Goal: Task Accomplishment & Management: Manage account settings

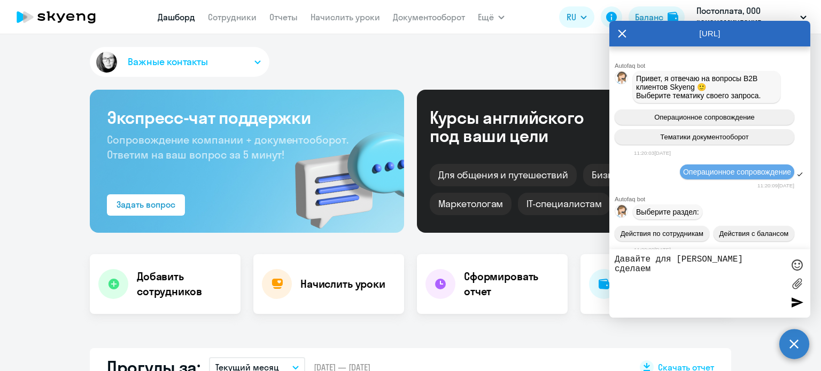
select select "30"
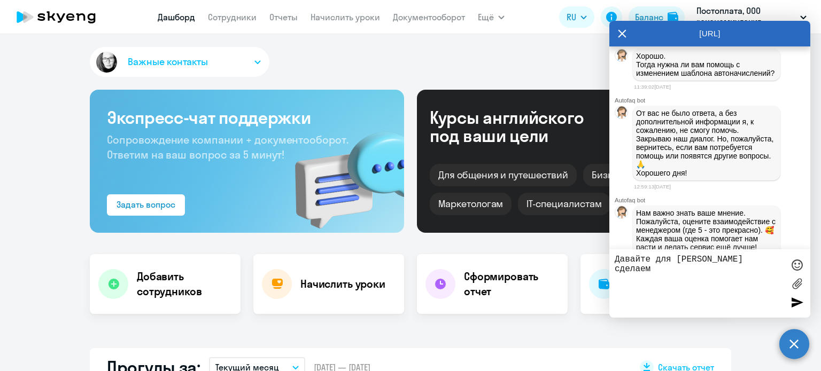
click at [617, 32] on div "[URL]" at bounding box center [709, 34] width 201 height 26
click at [619, 32] on icon at bounding box center [622, 34] width 9 height 26
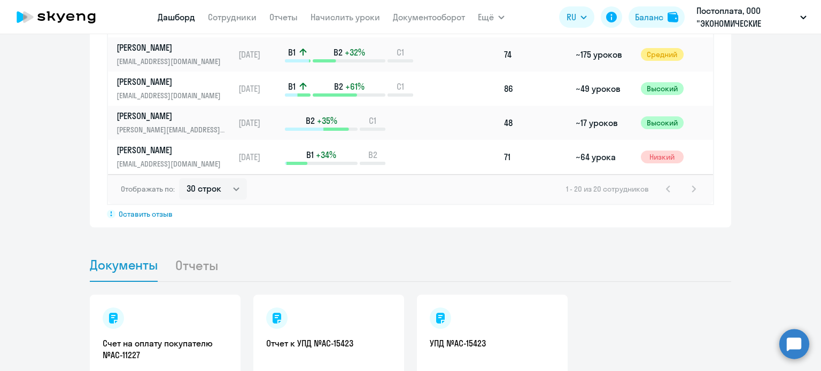
scroll to position [889, 0]
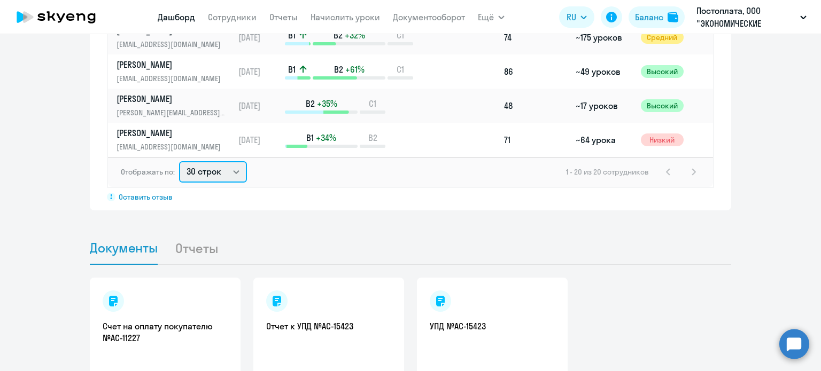
click at [208, 161] on select "30 строк 50 строк 100 строк" at bounding box center [213, 171] width 68 height 21
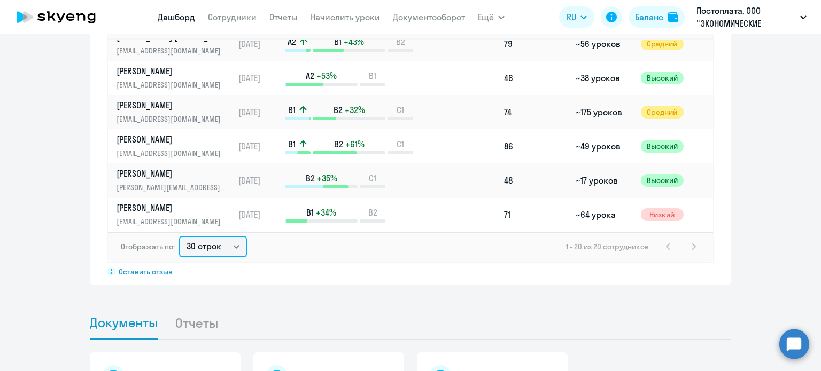
scroll to position [812, 0]
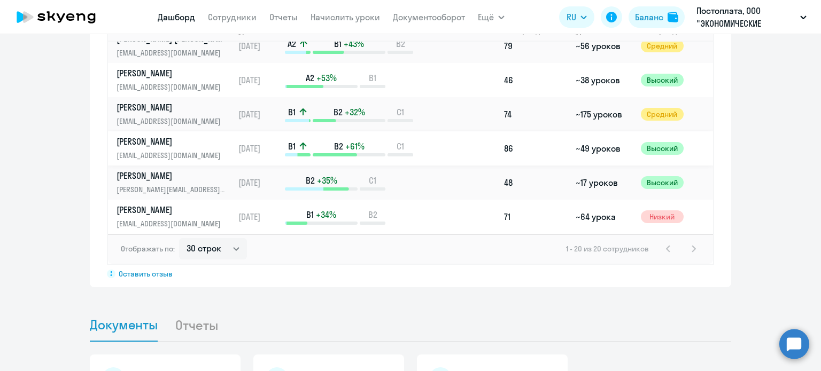
click at [174, 136] on p "[PERSON_NAME]" at bounding box center [171, 142] width 110 height 12
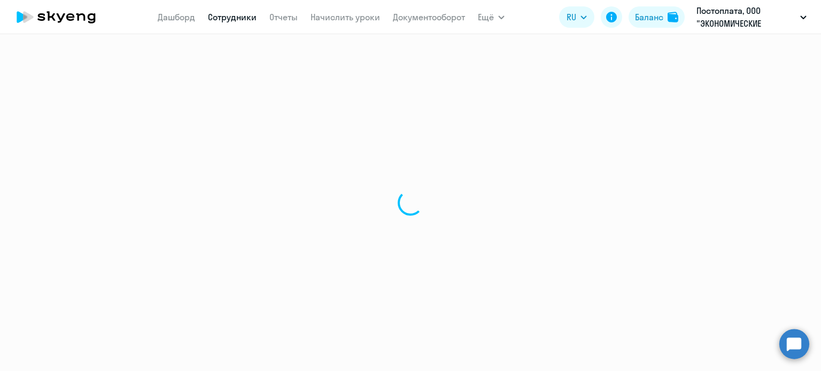
select select "english"
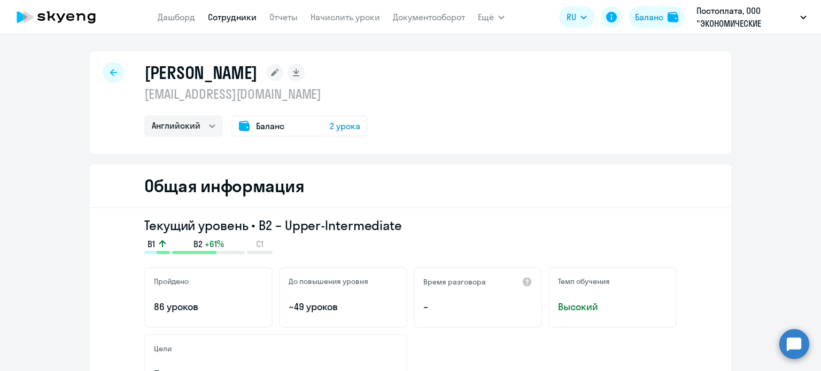
click at [112, 74] on icon at bounding box center [113, 72] width 7 height 7
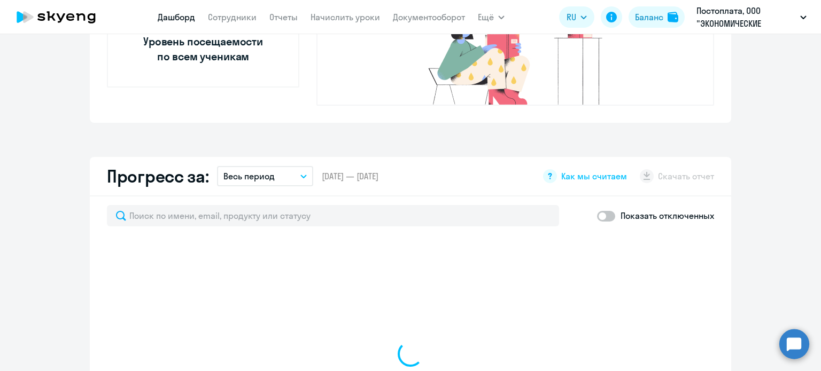
scroll to position [523, 0]
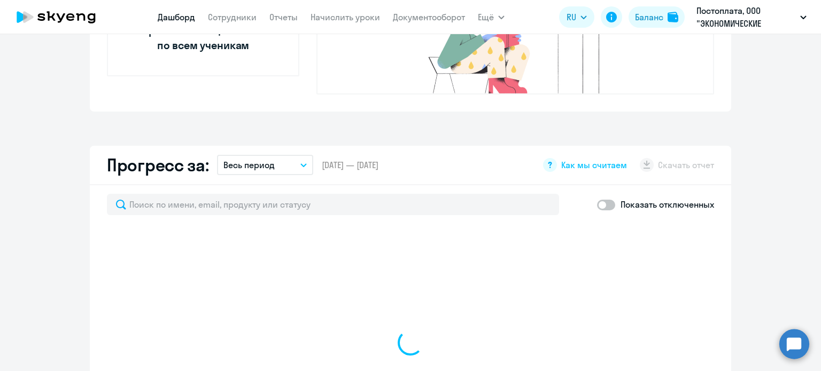
select select "30"
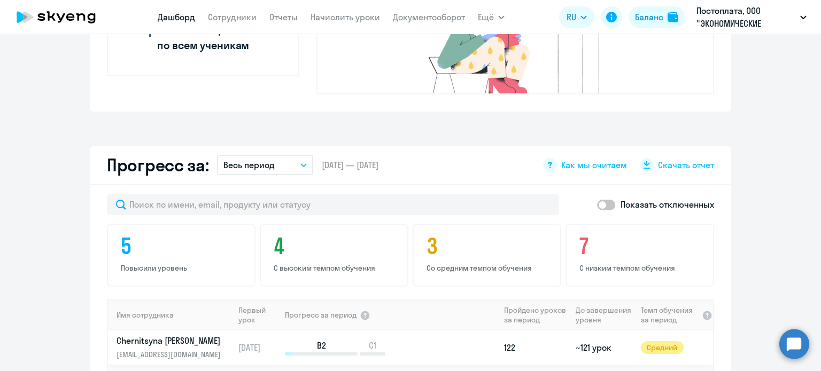
click at [167, 335] on p "Chernitsyna [PERSON_NAME]" at bounding box center [171, 341] width 110 height 12
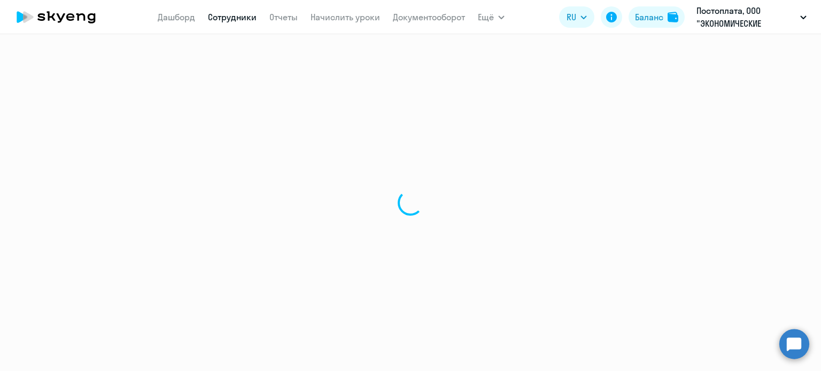
select select "english"
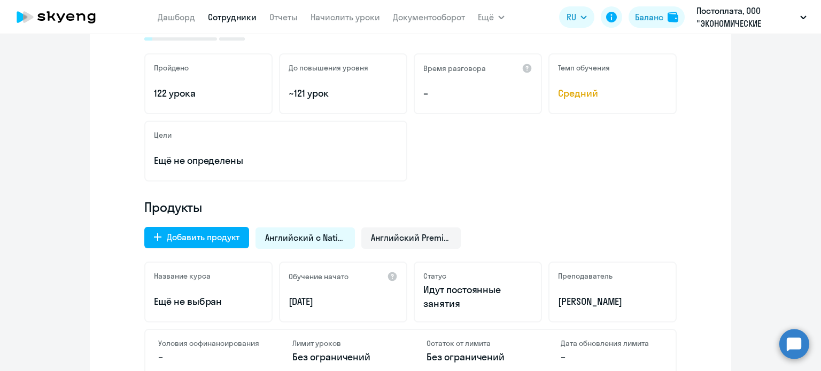
scroll to position [216, 0]
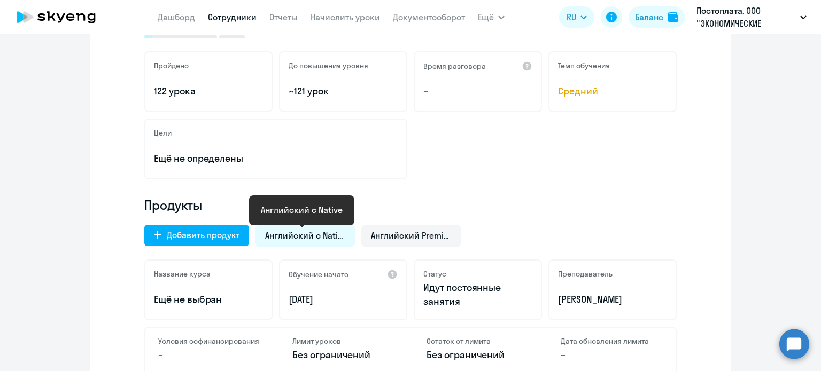
click at [303, 239] on span "Английский с Native" at bounding box center [305, 236] width 80 height 12
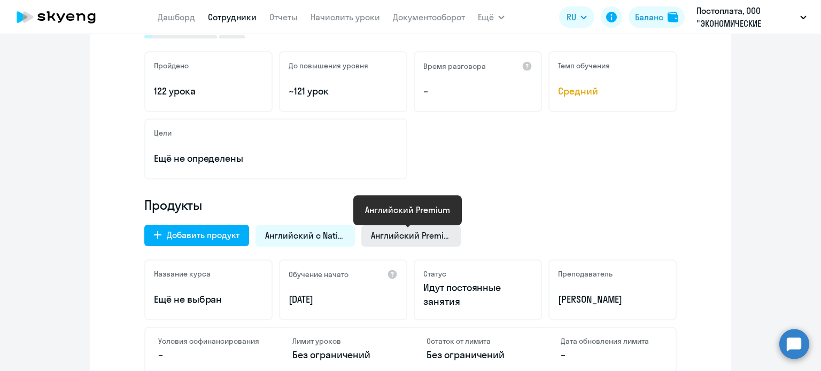
click at [397, 231] on span "Английский Premium" at bounding box center [411, 236] width 80 height 12
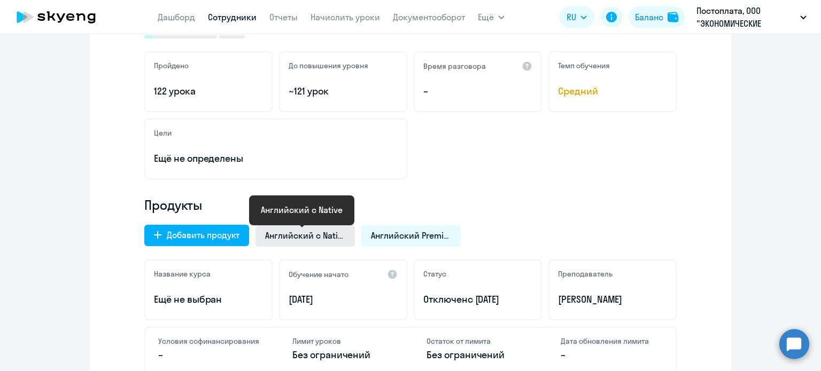
click at [337, 239] on span "Английский с Native" at bounding box center [305, 236] width 80 height 12
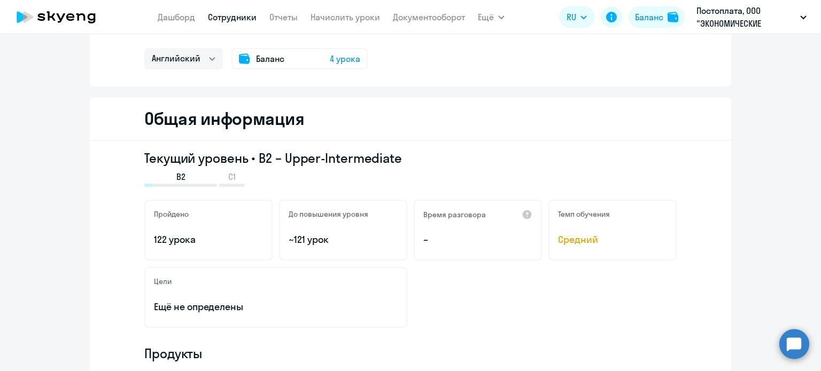
scroll to position [0, 0]
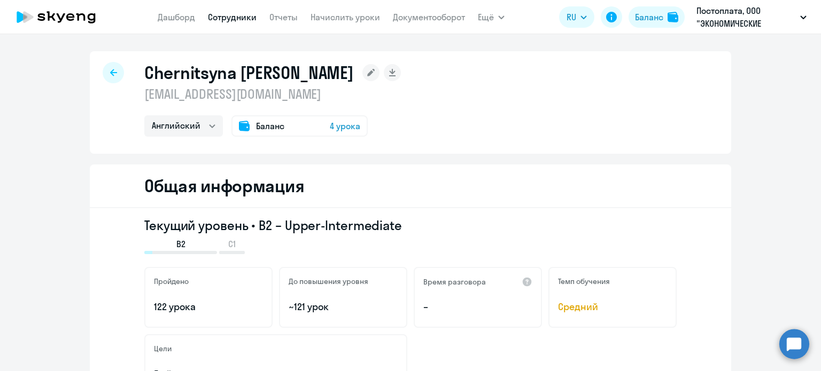
click at [111, 75] on icon at bounding box center [113, 72] width 7 height 7
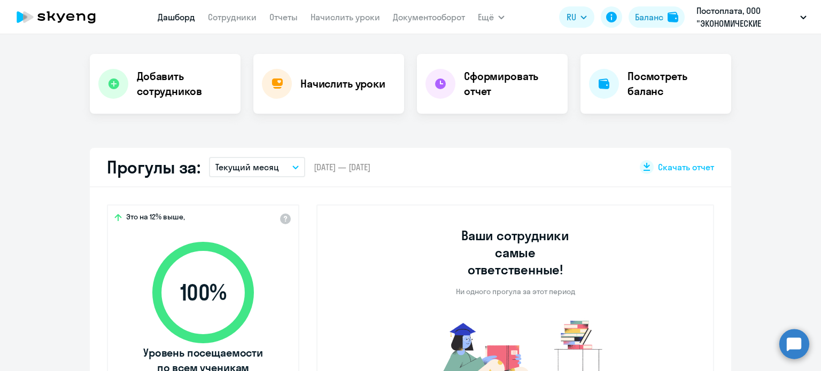
scroll to position [201, 0]
select select "30"
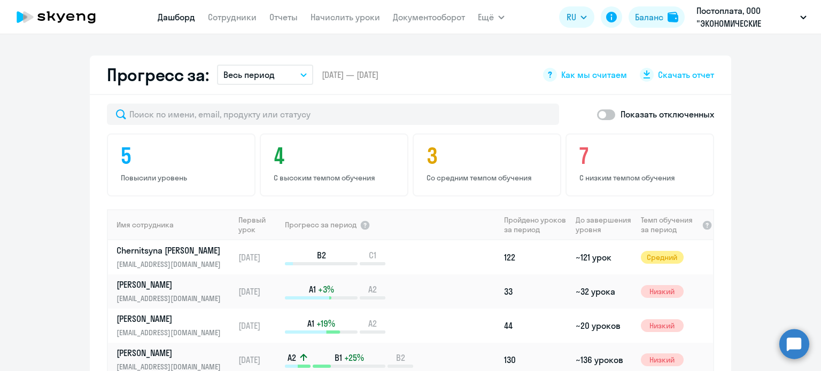
scroll to position [28, 0]
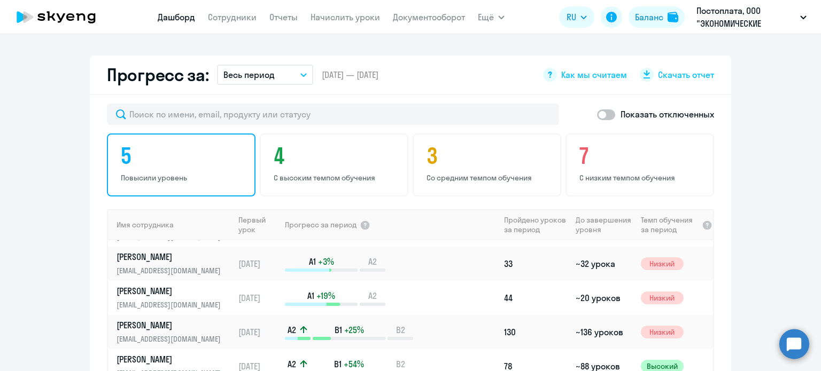
click at [164, 145] on h4 "5" at bounding box center [183, 156] width 124 height 26
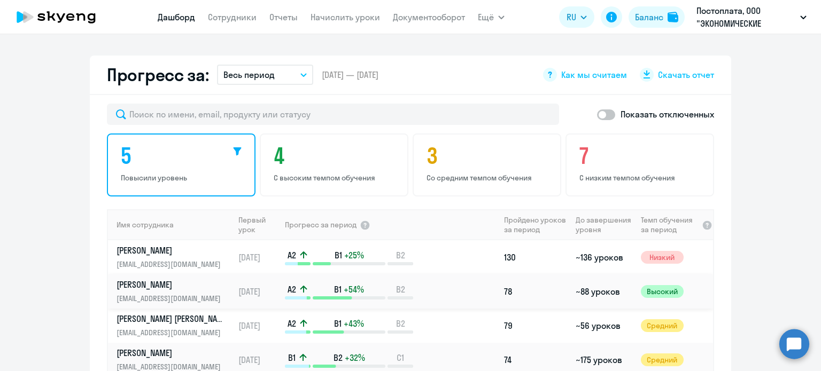
click at [173, 279] on p "[PERSON_NAME]" at bounding box center [171, 285] width 110 height 12
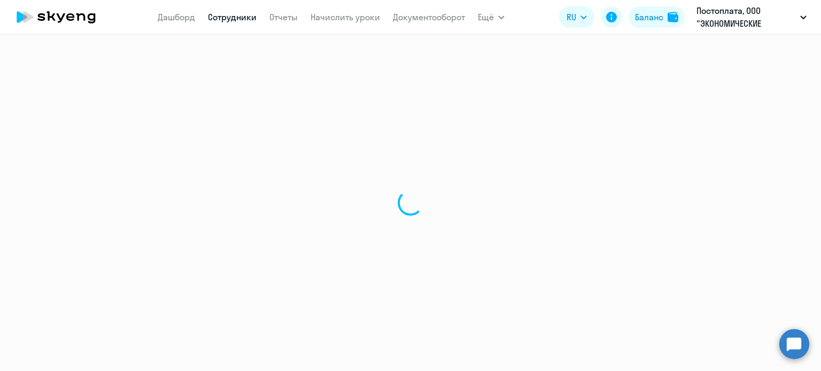
select select "english"
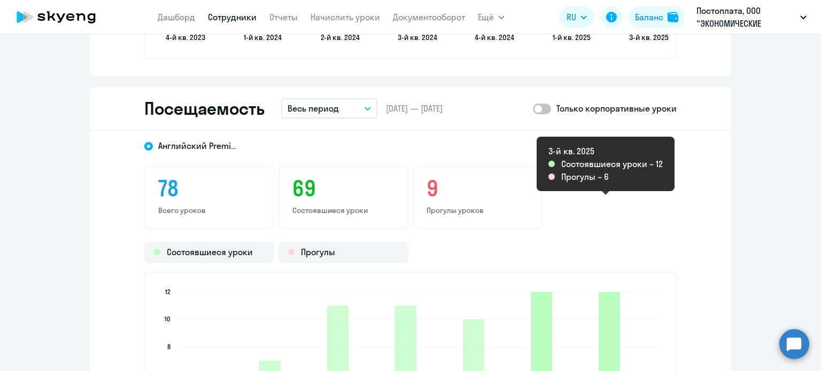
scroll to position [1342, 0]
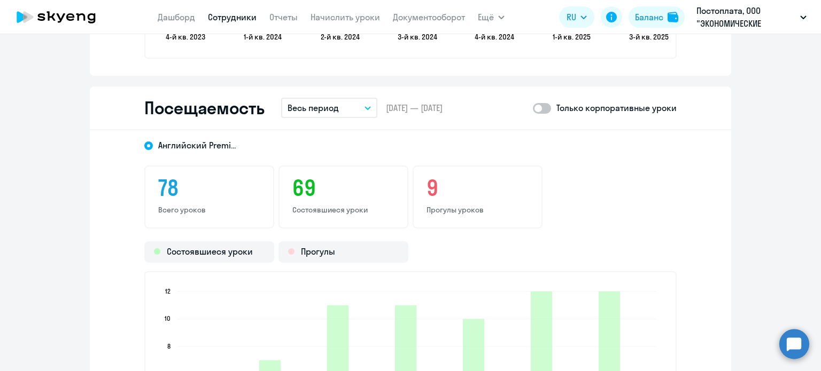
click at [326, 104] on p "Весь период" at bounding box center [313, 108] width 51 height 13
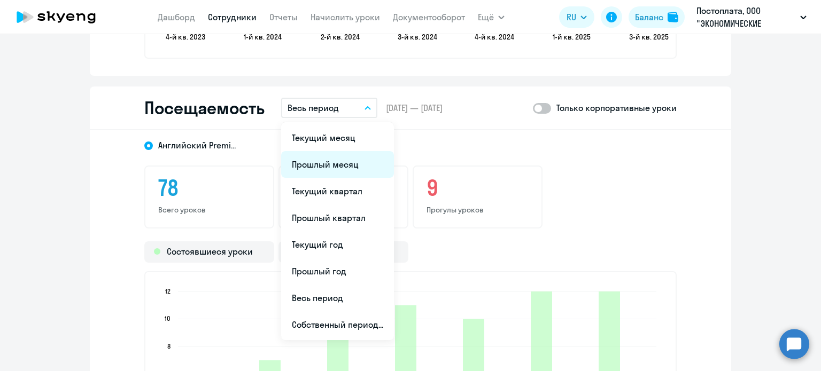
click at [350, 162] on li "Прошлый месяц" at bounding box center [337, 164] width 113 height 27
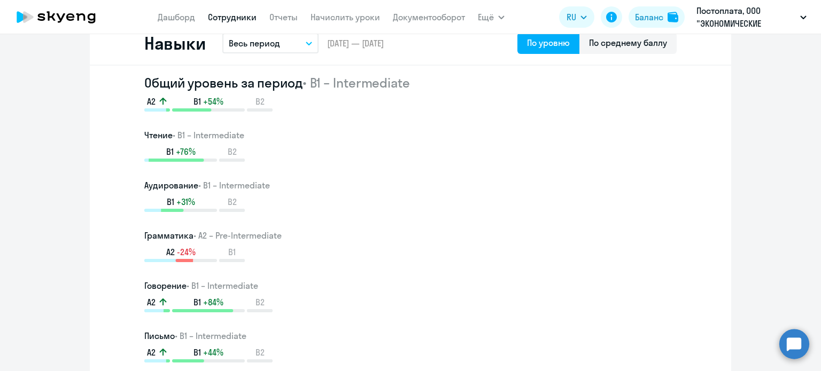
scroll to position [400, 0]
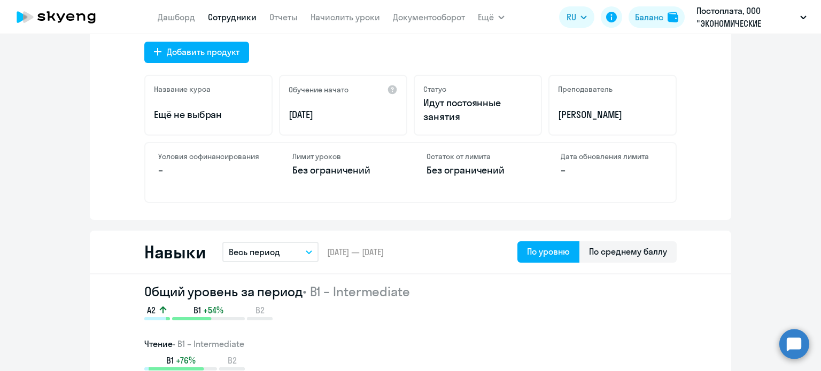
click at [85, 17] on icon at bounding box center [80, 16] width 9 height 7
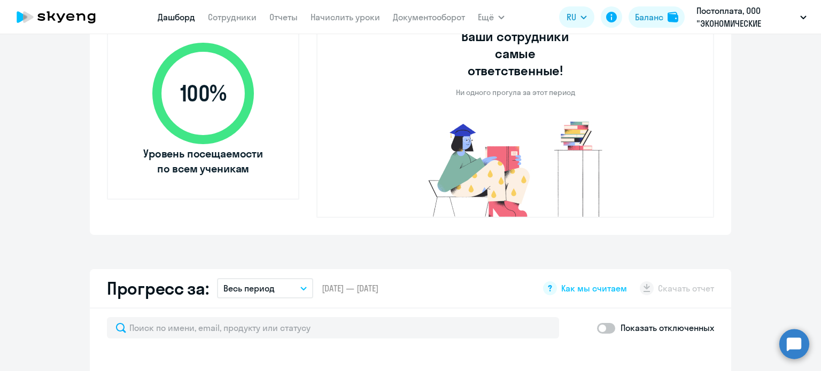
select select "30"
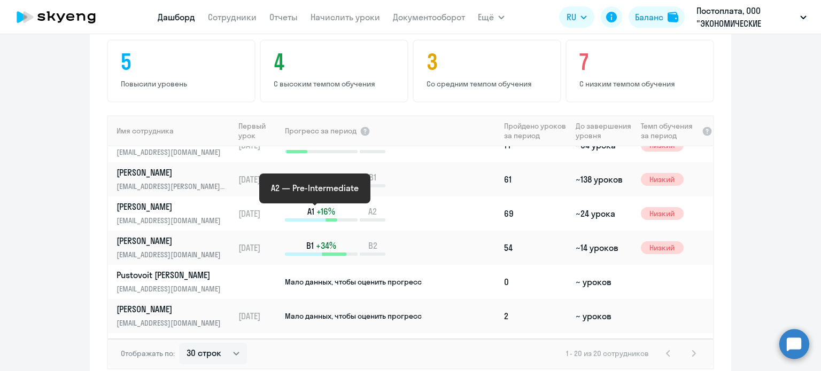
scroll to position [410, 0]
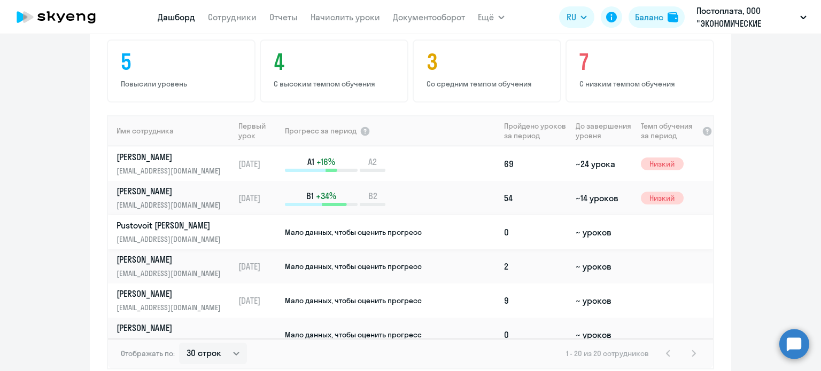
click at [158, 220] on p "Pustovoit [PERSON_NAME]" at bounding box center [171, 226] width 110 height 12
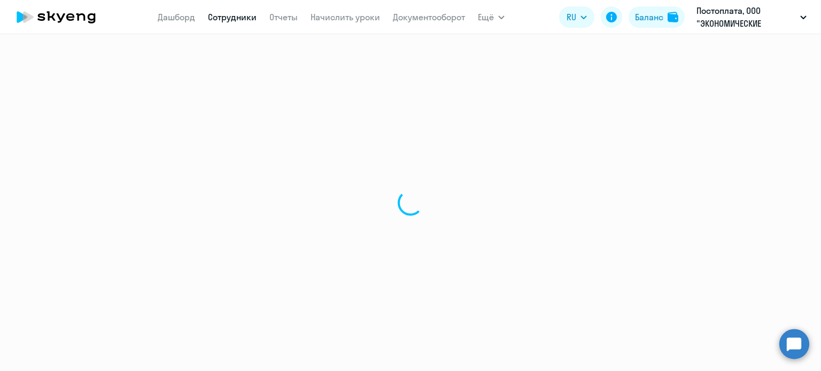
select select "english"
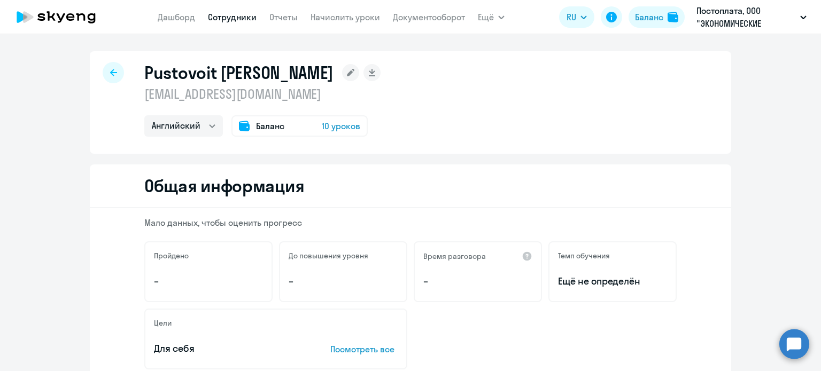
click at [110, 74] on icon at bounding box center [113, 72] width 7 height 7
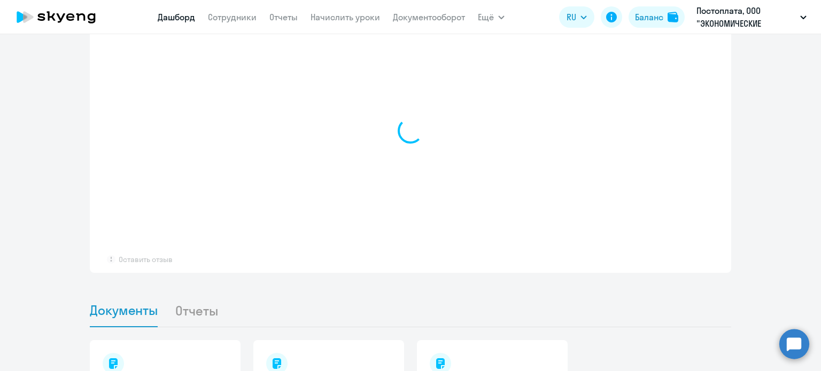
scroll to position [746, 0]
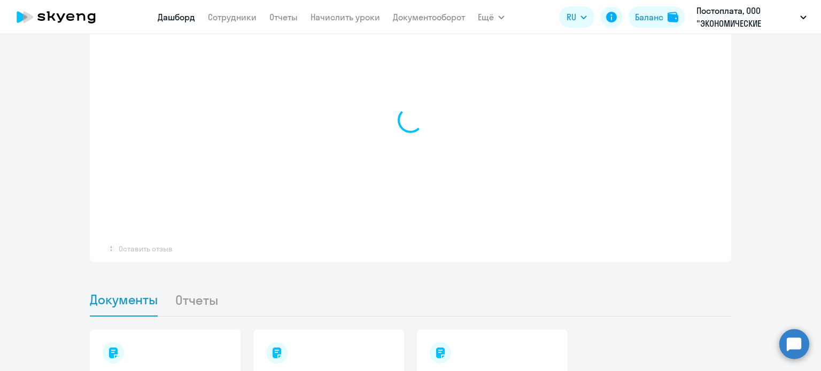
select select "30"
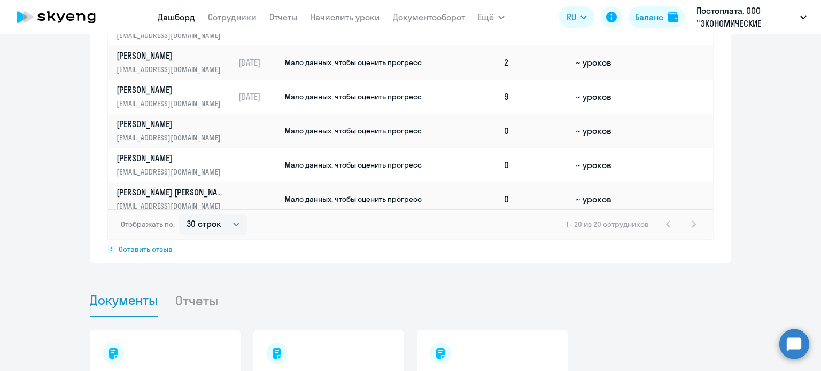
scroll to position [492, 0]
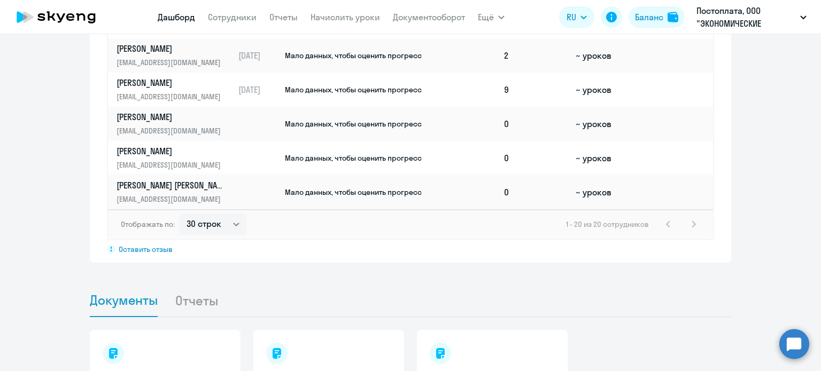
click at [170, 180] on p "[PERSON_NAME] [PERSON_NAME]" at bounding box center [171, 186] width 110 height 12
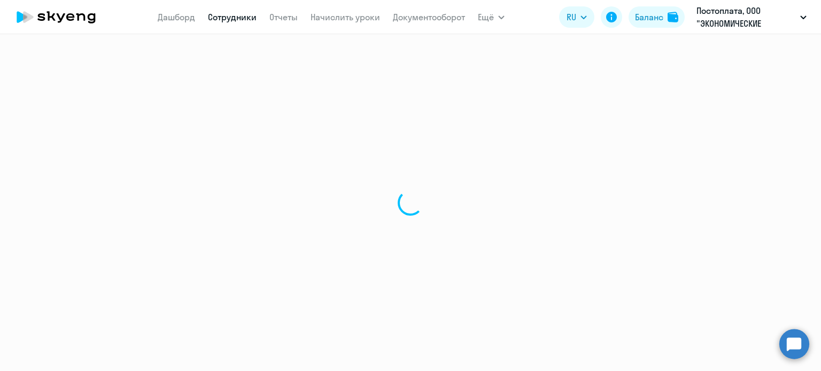
select select "english"
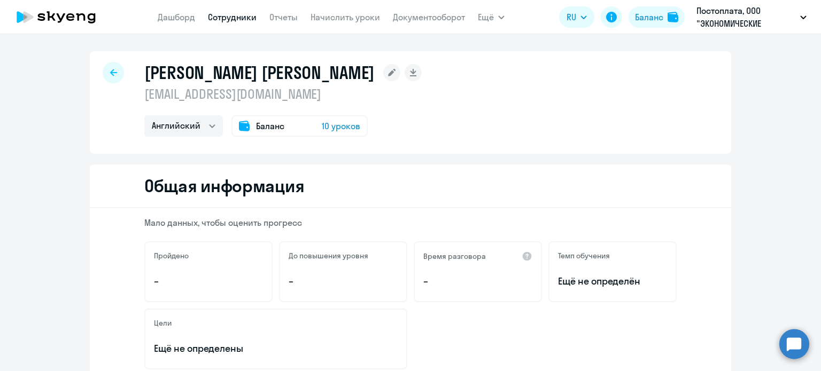
click at [110, 75] on icon at bounding box center [113, 72] width 7 height 7
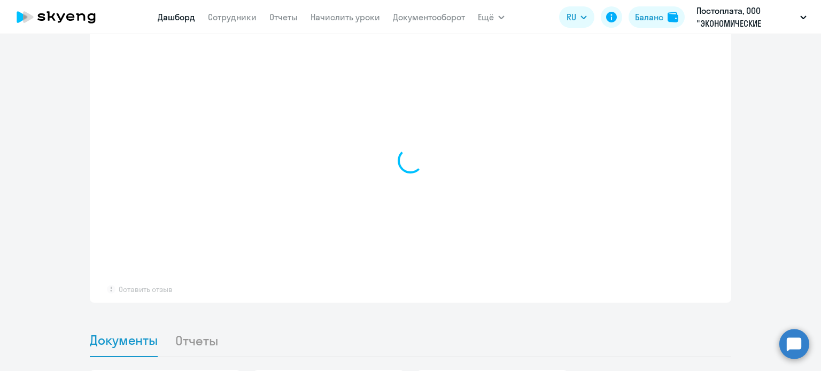
scroll to position [707, 0]
select select "30"
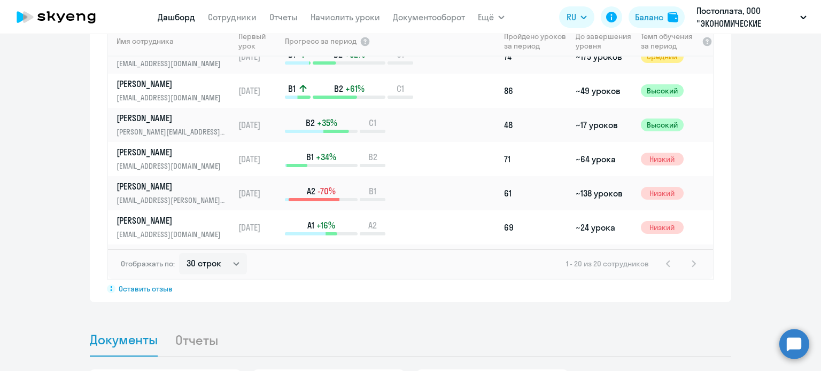
scroll to position [257, 0]
click at [128, 181] on p "[PERSON_NAME]" at bounding box center [171, 187] width 110 height 12
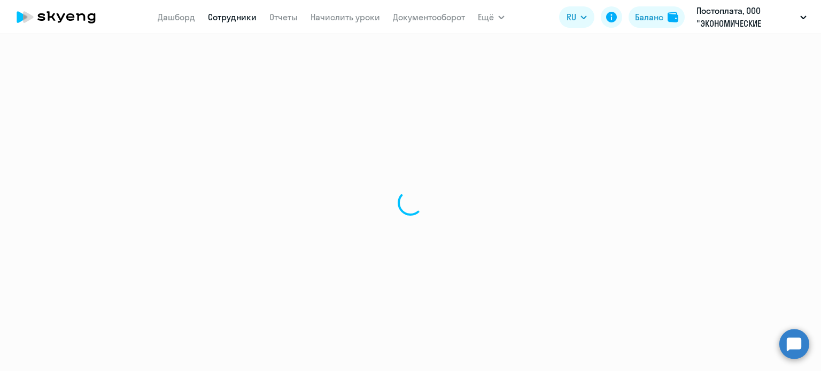
select select "english"
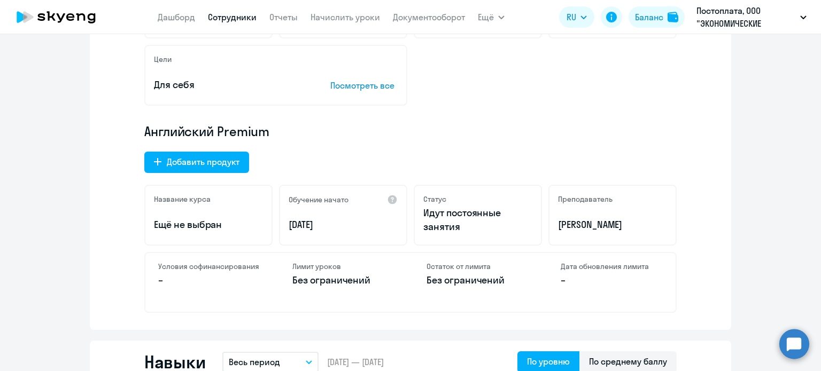
scroll to position [451, 0]
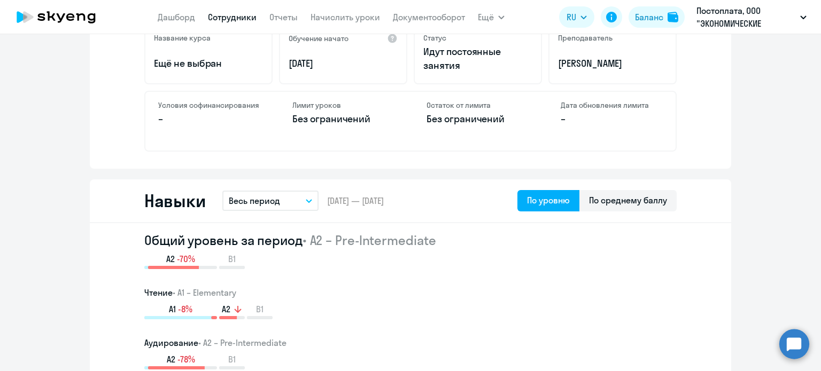
click at [276, 194] on button "Весь период" at bounding box center [270, 201] width 96 height 20
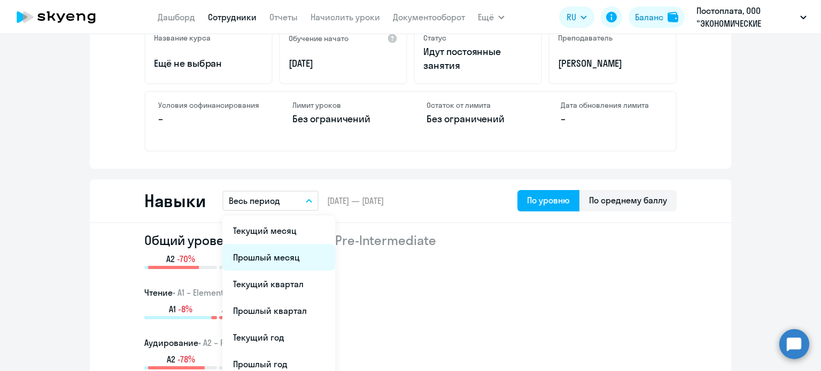
click at [265, 265] on li "Прошлый месяц" at bounding box center [278, 257] width 113 height 27
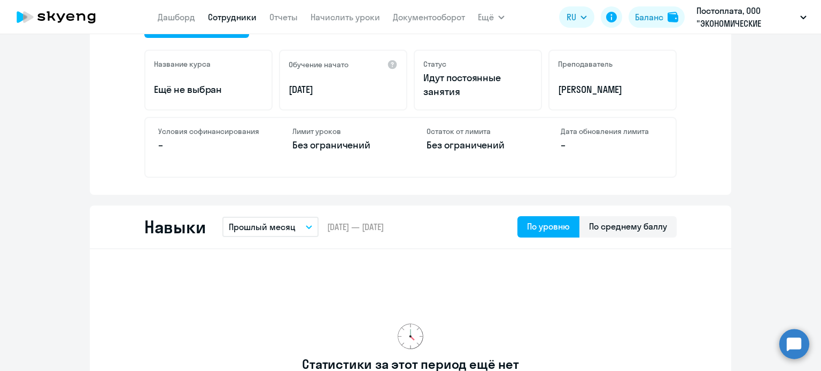
scroll to position [507, 0]
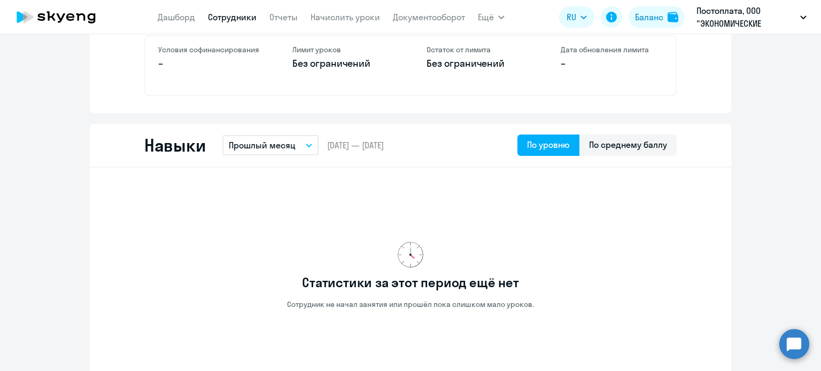
click at [293, 150] on button "Прошлый месяц" at bounding box center [270, 145] width 96 height 20
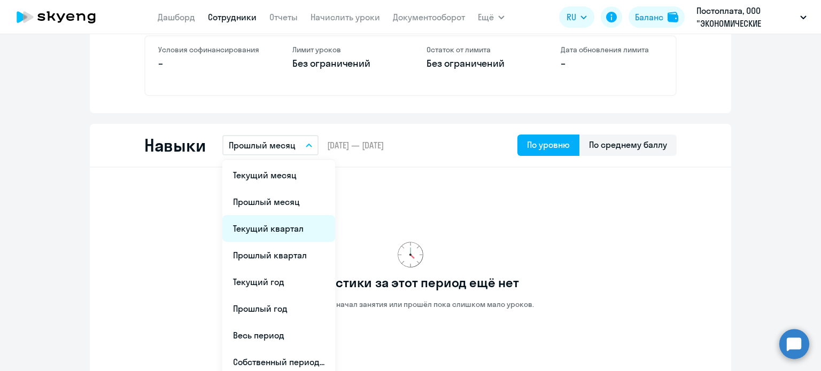
click at [282, 228] on li "Текущий квартал" at bounding box center [278, 228] width 113 height 27
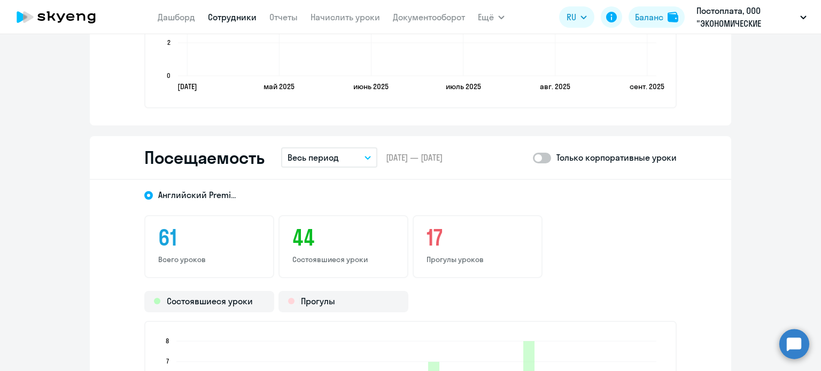
scroll to position [1278, 0]
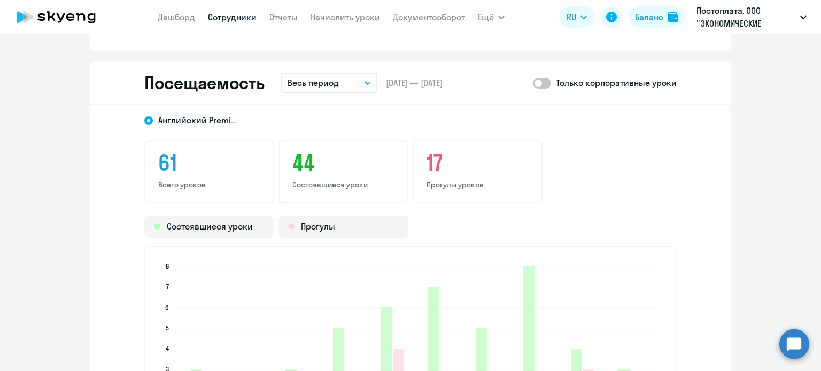
click at [327, 83] on p "Весь период" at bounding box center [313, 82] width 51 height 13
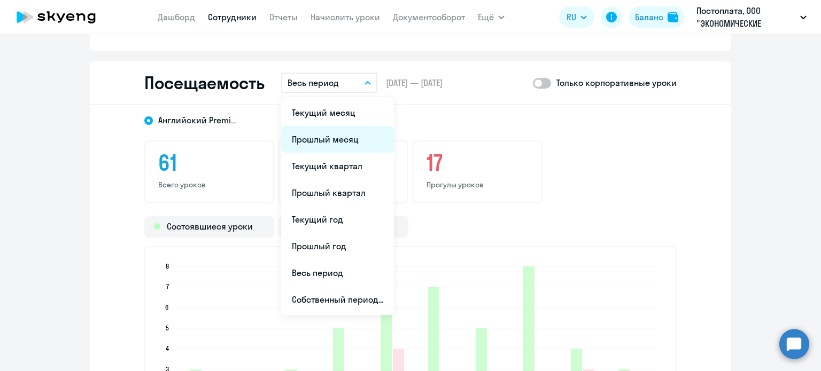
click at [313, 141] on li "Прошлый месяц" at bounding box center [337, 139] width 113 height 27
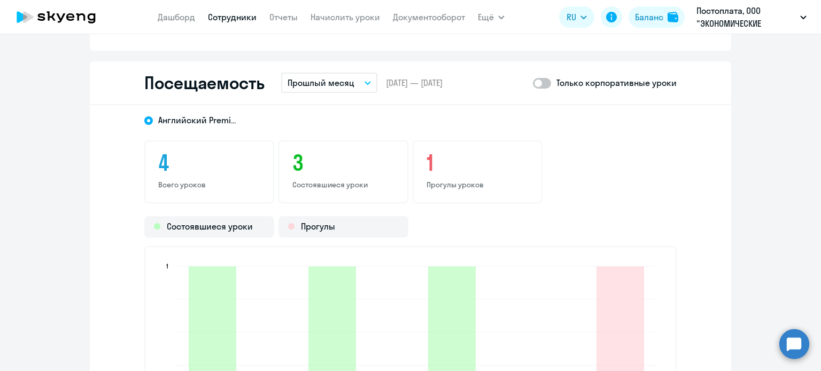
click at [333, 83] on p "Прошлый месяц" at bounding box center [321, 82] width 67 height 13
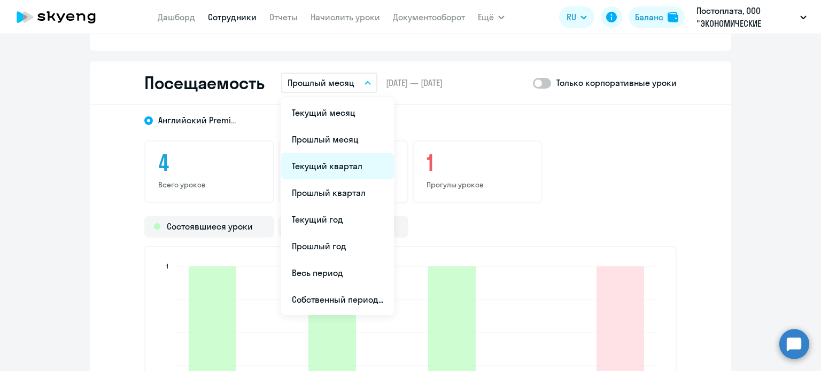
click at [320, 164] on li "Текущий квартал" at bounding box center [337, 166] width 113 height 27
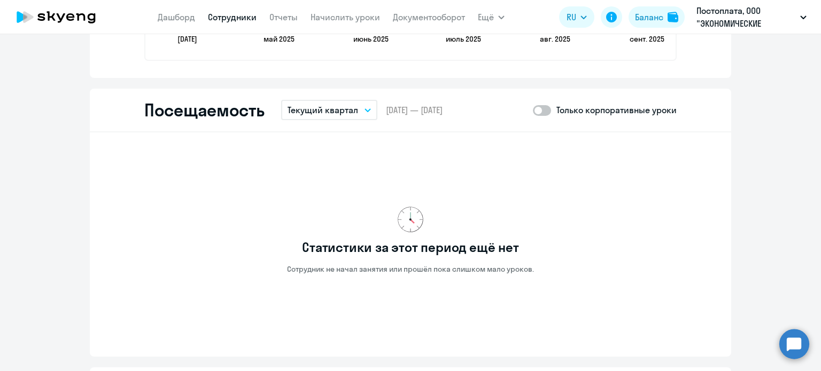
scroll to position [1250, 0]
click at [333, 119] on div "Посещаемость Текущий квартал Текущий месяц Прошлый месяц Текущий квартал [GEOGR…" at bounding box center [410, 111] width 641 height 44
click at [336, 112] on p "Текущий квартал" at bounding box center [323, 110] width 71 height 13
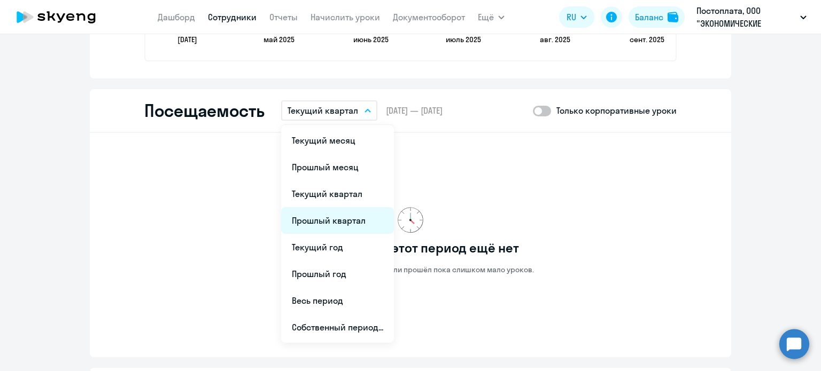
click at [325, 225] on li "Прошлый квартал" at bounding box center [337, 220] width 113 height 27
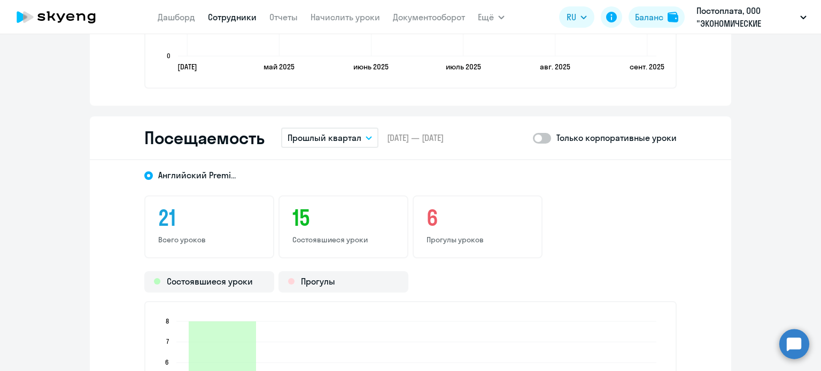
scroll to position [1208, 0]
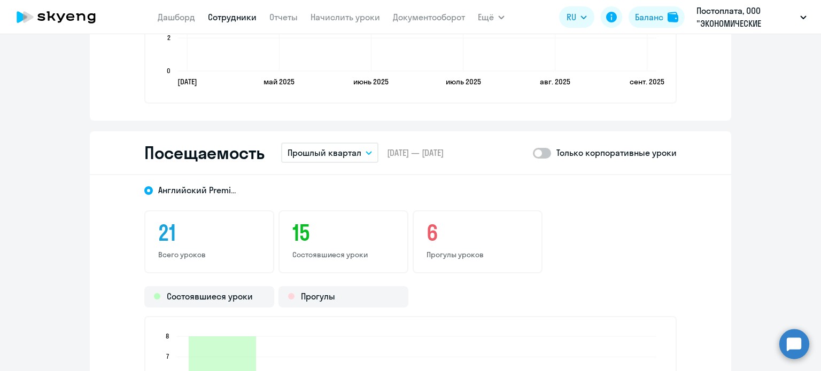
click at [327, 152] on p "Прошлый квартал" at bounding box center [325, 152] width 74 height 13
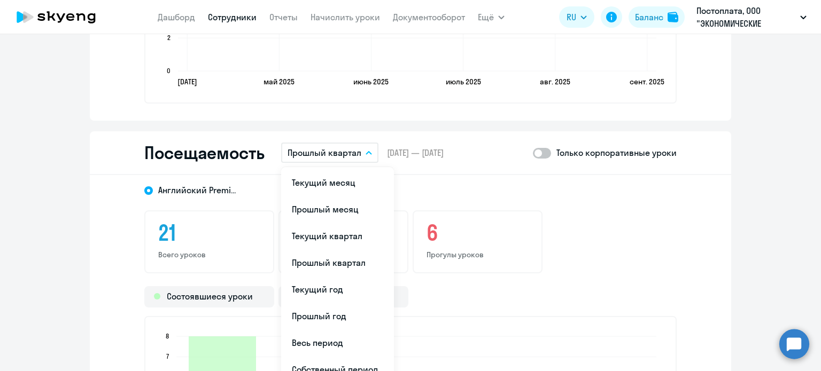
click at [53, 20] on icon at bounding box center [50, 16] width 9 height 10
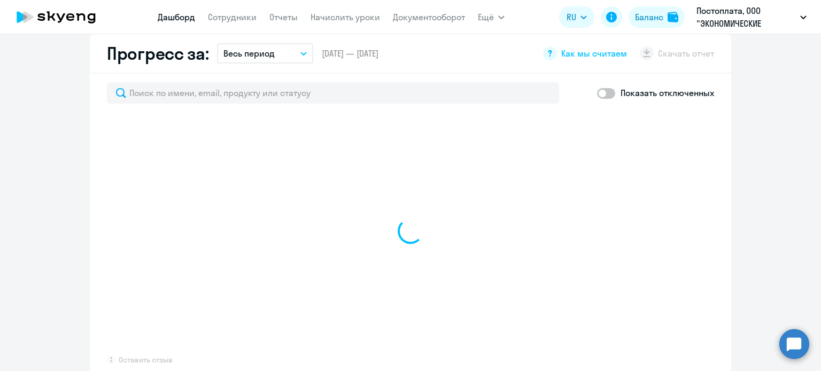
scroll to position [572, 0]
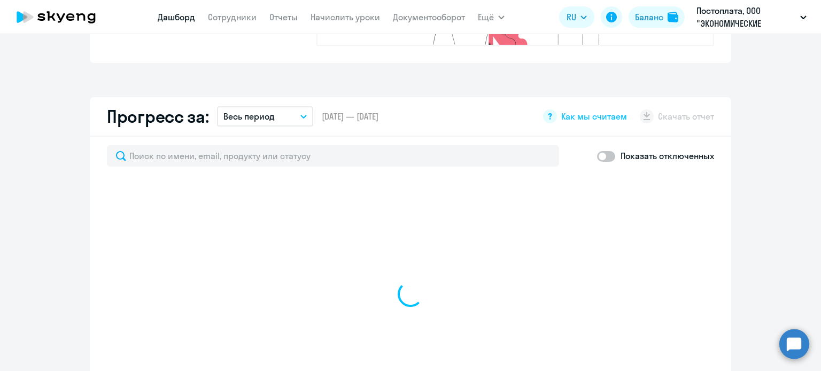
select select "30"
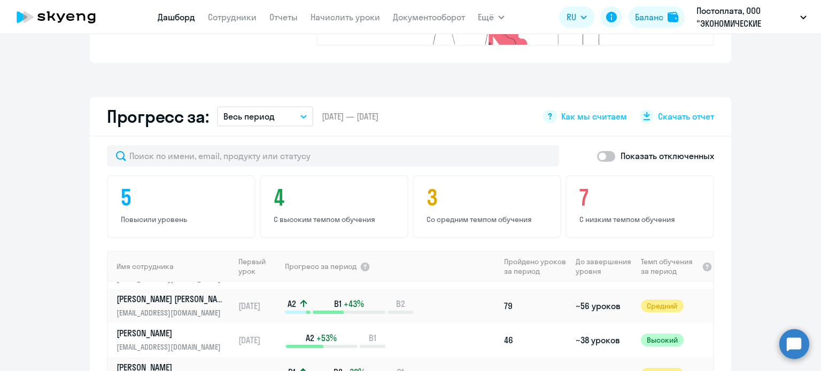
scroll to position [192, 0]
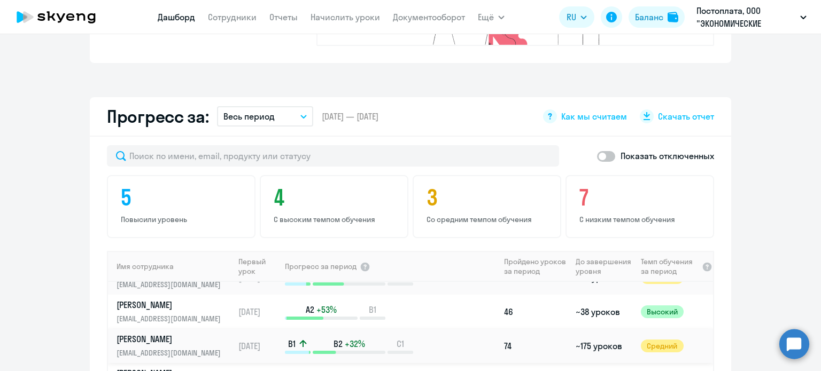
click at [162, 333] on p "[PERSON_NAME]" at bounding box center [171, 339] width 110 height 12
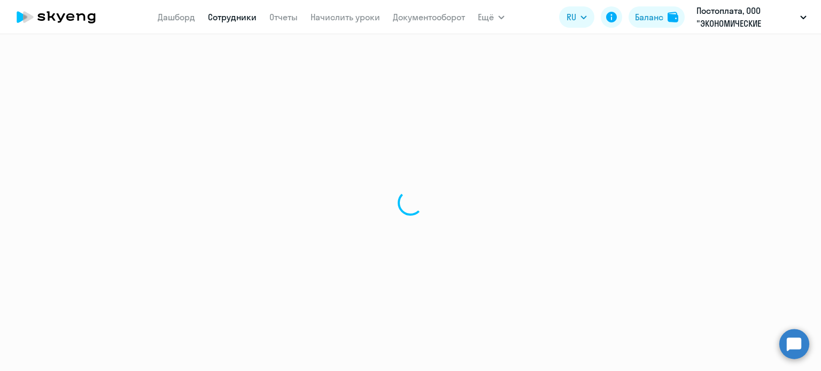
select select "english"
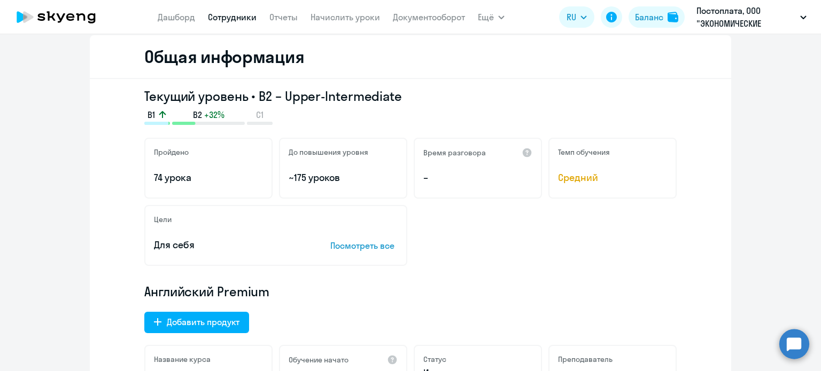
scroll to position [306, 0]
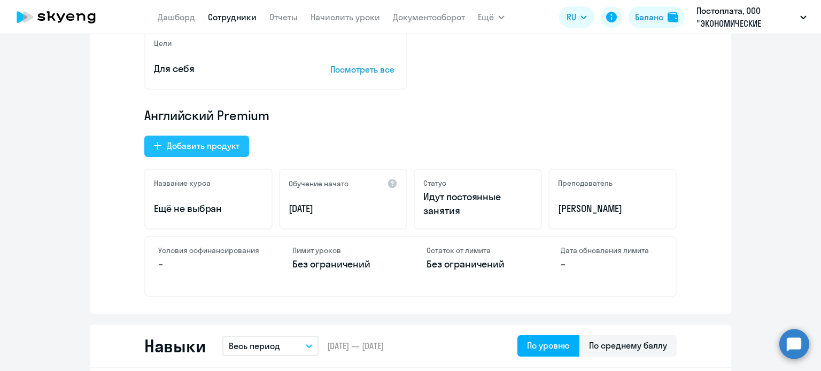
click at [227, 151] on div "Добавить продукт" at bounding box center [203, 145] width 73 height 13
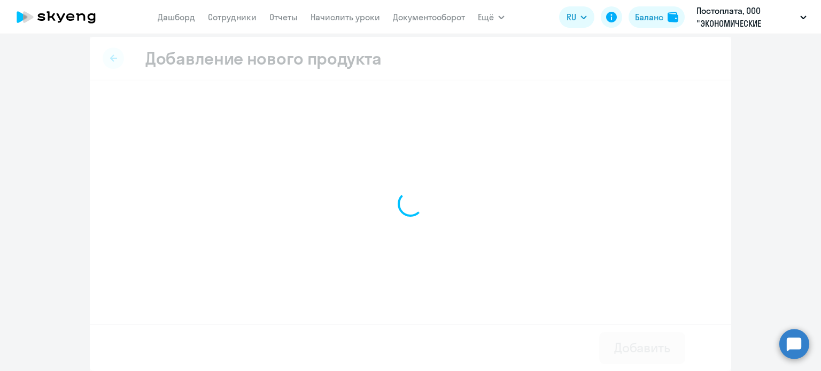
scroll to position [5, 0]
select select "english_adult_not_native_speaker"
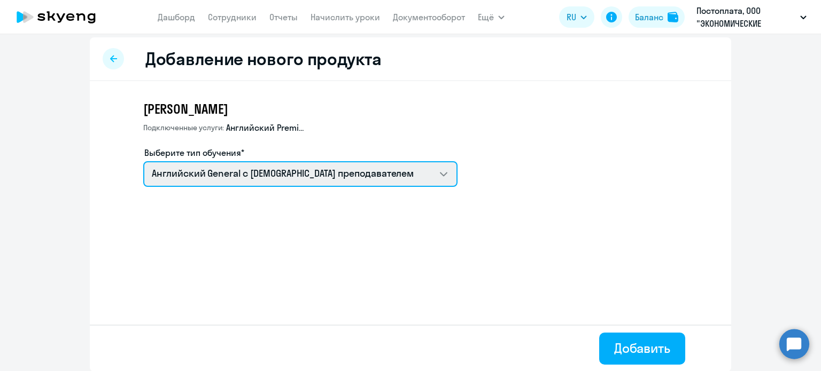
click at [246, 173] on select "Английский General с [DEMOGRAPHIC_DATA] преподавателем Английский General с [DE…" at bounding box center [300, 174] width 314 height 26
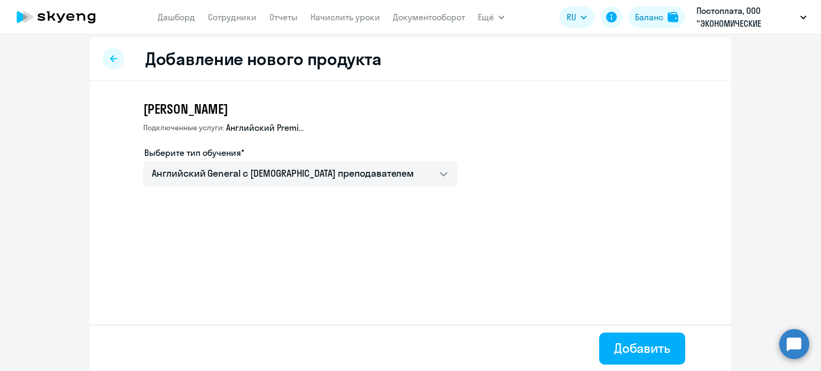
click at [111, 64] on div at bounding box center [113, 58] width 21 height 21
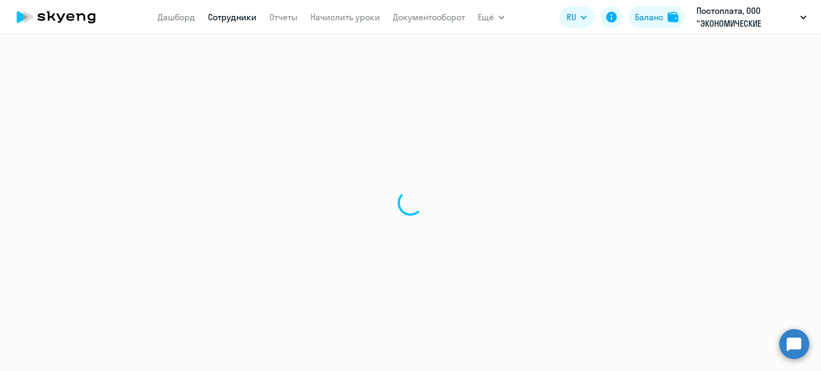
select select "english"
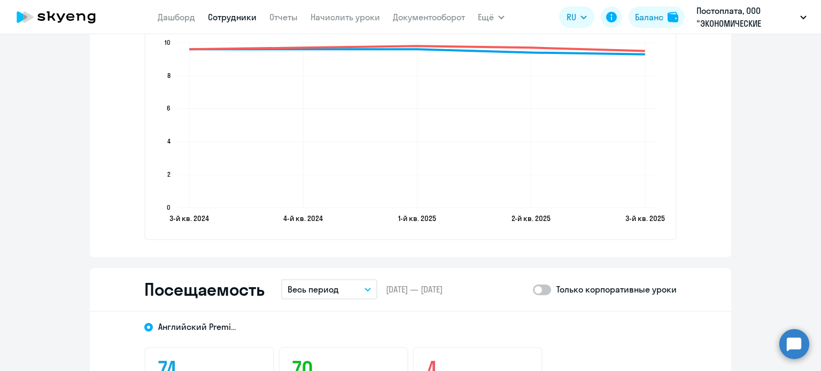
scroll to position [1262, 0]
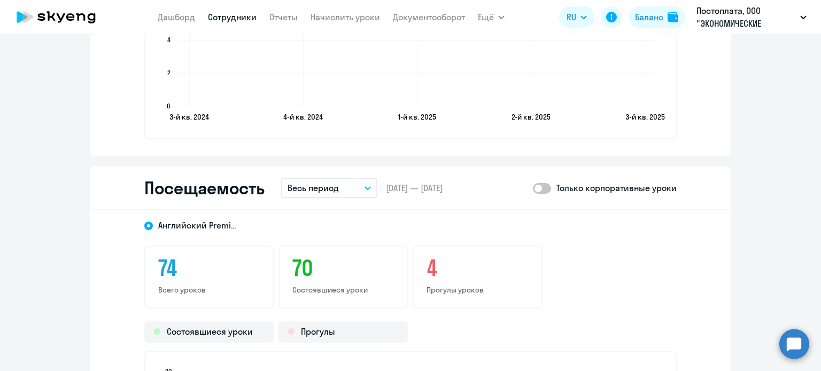
click at [334, 182] on p "Весь период" at bounding box center [313, 188] width 51 height 13
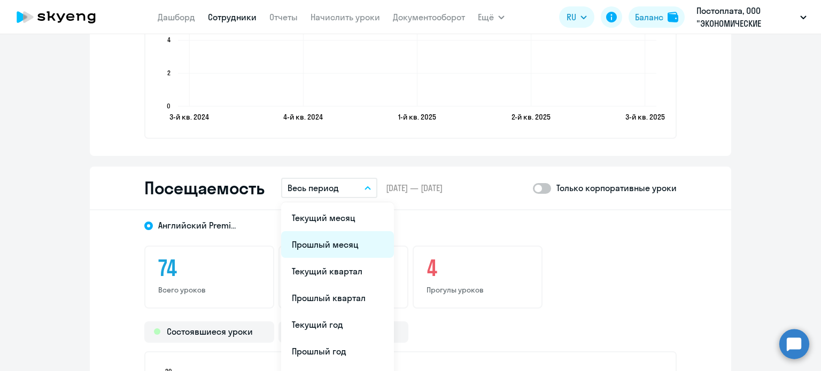
click at [325, 236] on li "Прошлый месяц" at bounding box center [337, 244] width 113 height 27
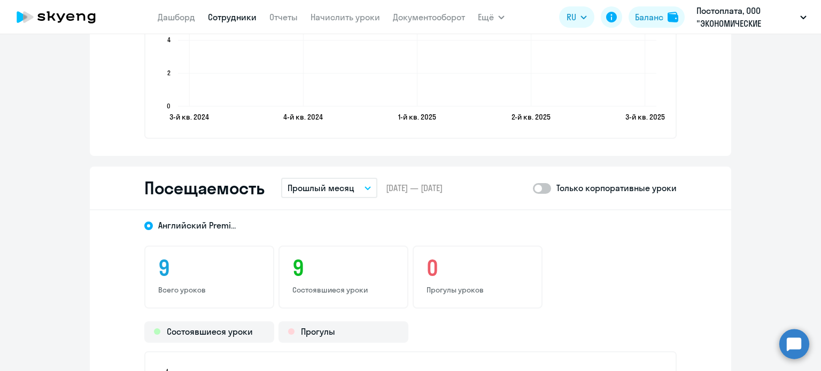
click at [350, 192] on button "Прошлый месяц" at bounding box center [329, 188] width 96 height 20
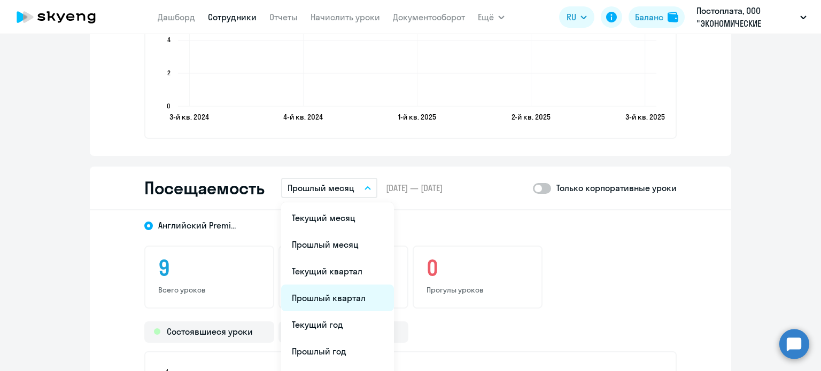
click at [333, 292] on li "Прошлый квартал" at bounding box center [337, 298] width 113 height 27
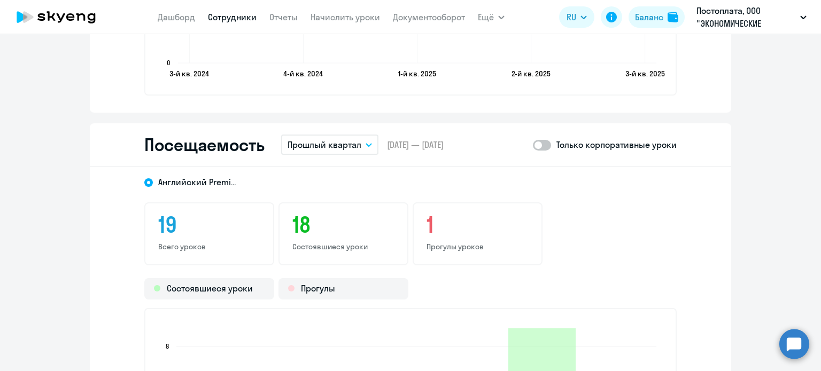
scroll to position [1306, 0]
click at [324, 144] on p "Прошлый квартал" at bounding box center [325, 144] width 74 height 13
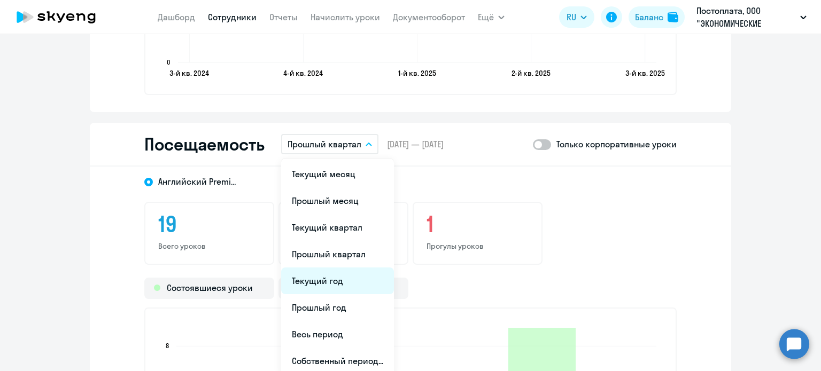
click at [320, 290] on li "Текущий год" at bounding box center [337, 281] width 113 height 27
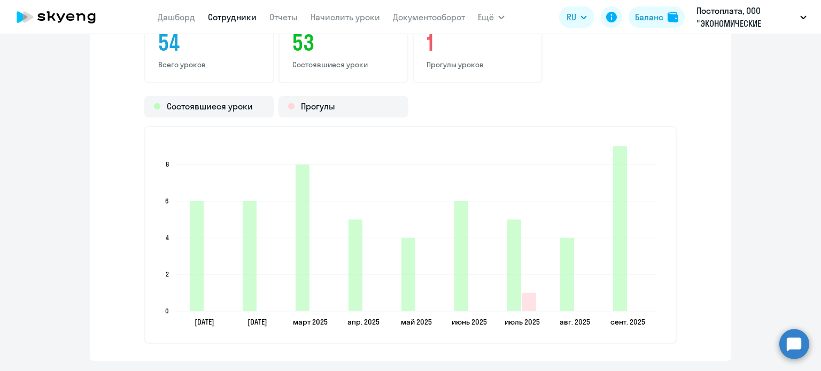
scroll to position [1513, 0]
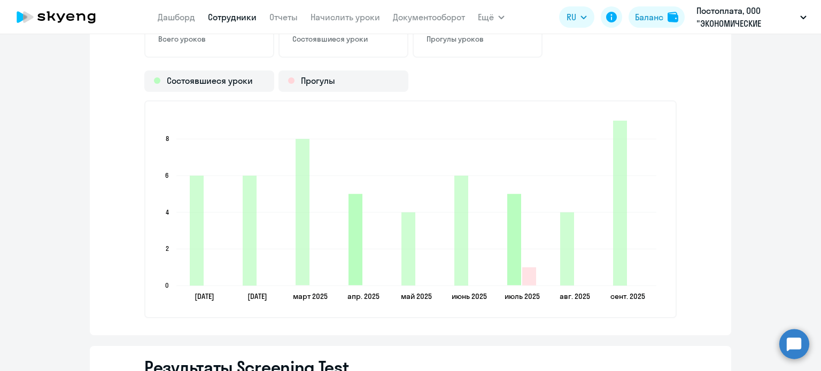
click at [353, 238] on icon "2025-04-22T21:00:00.000Z Состоявшиеся уроки 5" at bounding box center [355, 239] width 14 height 91
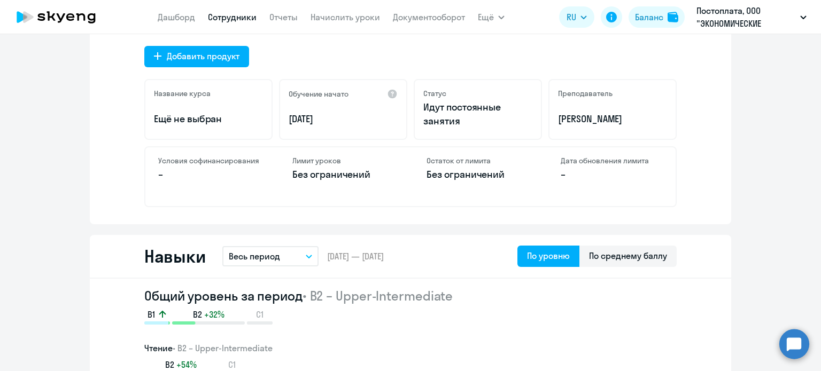
scroll to position [386, 0]
